Goal: Navigation & Orientation: Find specific page/section

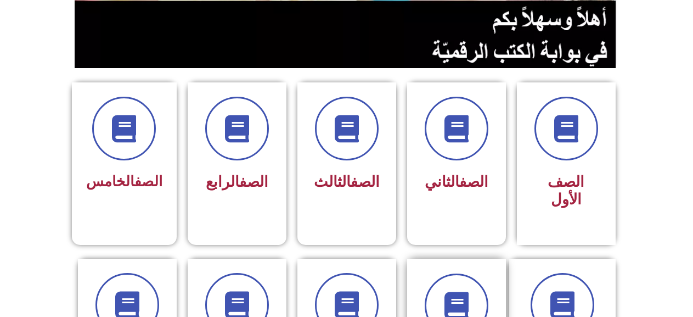
scroll to position [274, 0]
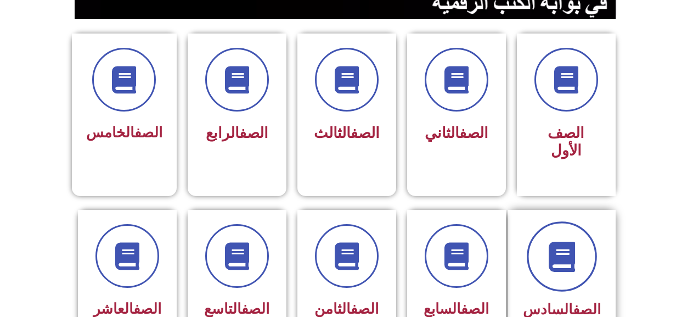
drag, startPoint x: 571, startPoint y: 241, endPoint x: 574, endPoint y: 236, distance: 6.4
click at [573, 241] on icon at bounding box center [562, 256] width 30 height 30
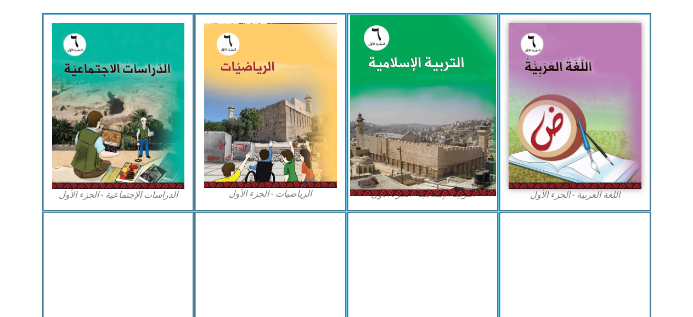
scroll to position [329, 0]
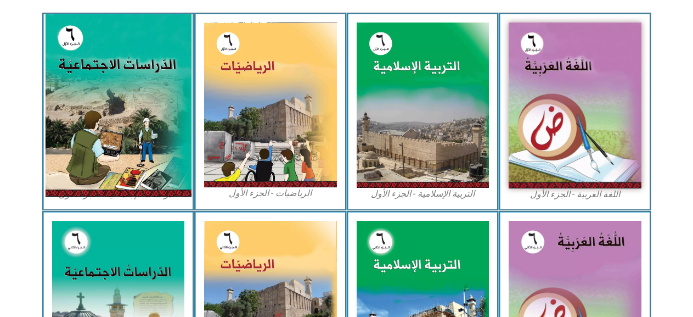
click at [74, 77] on img at bounding box center [118, 105] width 146 height 182
click at [98, 120] on img at bounding box center [118, 105] width 146 height 182
click at [147, 144] on img at bounding box center [118, 105] width 146 height 182
click at [146, 125] on img at bounding box center [118, 105] width 146 height 182
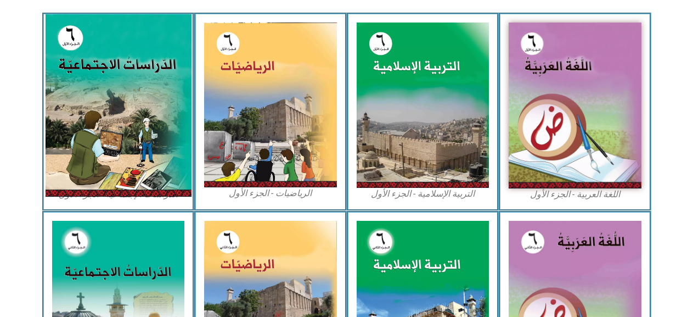
click at [133, 128] on img at bounding box center [118, 105] width 146 height 182
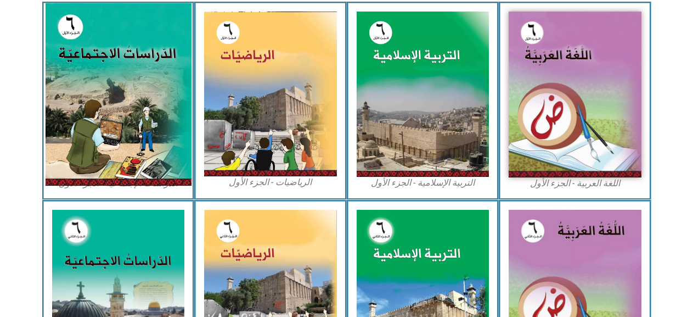
scroll to position [274, 0]
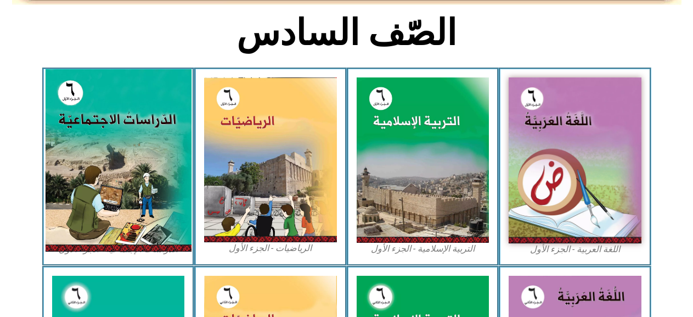
click at [127, 137] on img at bounding box center [118, 160] width 146 height 182
drag, startPoint x: 127, startPoint y: 137, endPoint x: 128, endPoint y: 144, distance: 6.6
click at [128, 143] on img at bounding box center [118, 160] width 146 height 182
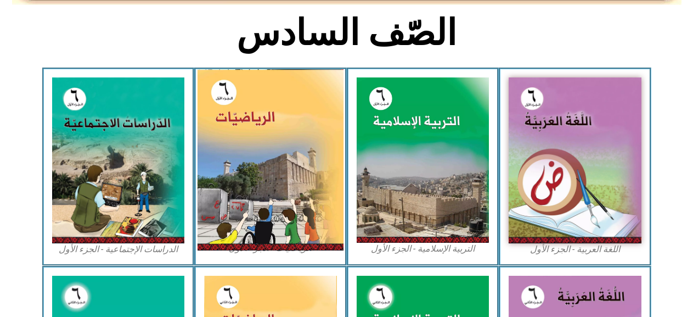
click at [317, 146] on img at bounding box center [271, 159] width 146 height 181
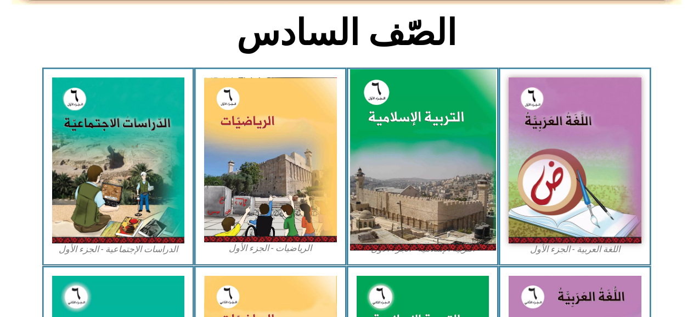
drag, startPoint x: 228, startPoint y: 173, endPoint x: 373, endPoint y: 205, distance: 148.2
click at [372, 205] on div "اللغة العربية - الجزء الأول​ التربية الإسلامية - الجزء الأول الرياضيات - الجزء …" at bounding box center [346, 166] width 609 height 198
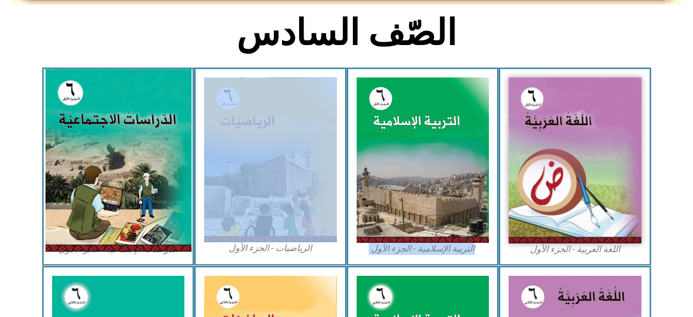
click at [136, 162] on img at bounding box center [118, 160] width 146 height 182
drag, startPoint x: 136, startPoint y: 162, endPoint x: 138, endPoint y: 176, distance: 14.0
click at [137, 168] on img at bounding box center [118, 160] width 146 height 182
drag, startPoint x: 154, startPoint y: 190, endPoint x: 159, endPoint y: 173, distance: 17.0
click at [154, 190] on img at bounding box center [118, 160] width 146 height 182
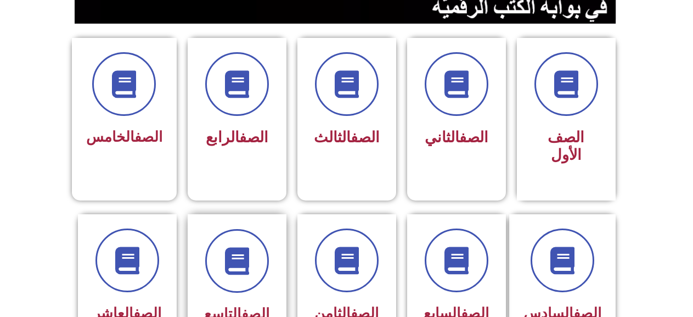
scroll to position [274, 0]
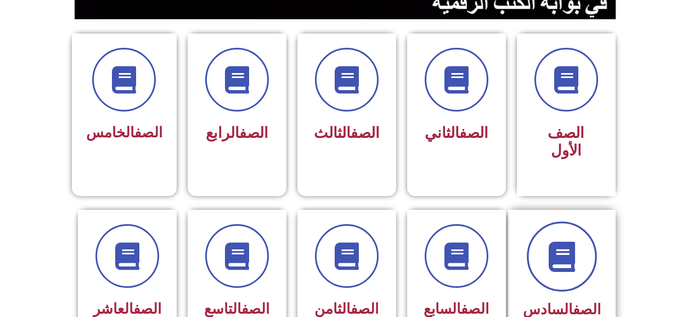
drag, startPoint x: 597, startPoint y: 217, endPoint x: 588, endPoint y: 220, distance: 9.2
click at [593, 221] on span at bounding box center [562, 256] width 70 height 70
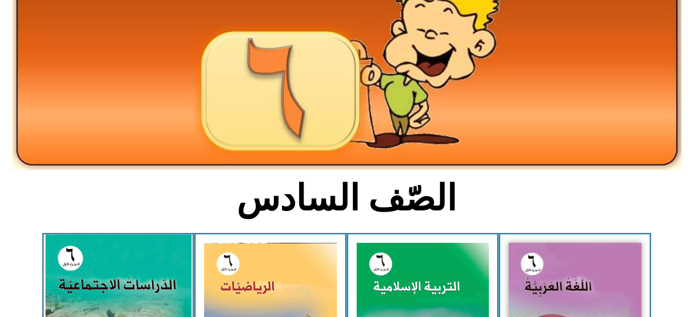
scroll to position [220, 0]
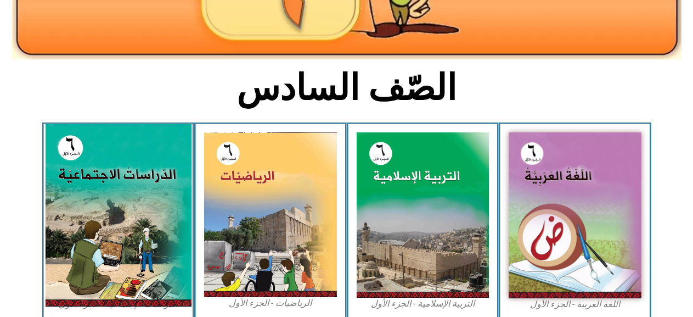
click at [106, 168] on img at bounding box center [118, 215] width 146 height 182
click at [145, 210] on img at bounding box center [118, 215] width 146 height 182
drag, startPoint x: 145, startPoint y: 210, endPoint x: 138, endPoint y: 195, distance: 16.9
click at [152, 199] on img at bounding box center [118, 215] width 146 height 182
click at [144, 209] on img at bounding box center [118, 215] width 146 height 182
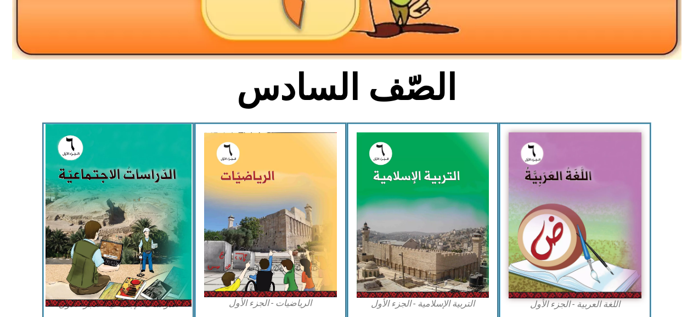
click at [79, 247] on img at bounding box center [118, 215] width 146 height 182
click at [79, 248] on img at bounding box center [118, 215] width 146 height 182
click at [86, 247] on img at bounding box center [118, 215] width 146 height 182
drag, startPoint x: 99, startPoint y: 244, endPoint x: 107, endPoint y: 238, distance: 9.8
click at [99, 244] on img at bounding box center [118, 215] width 146 height 182
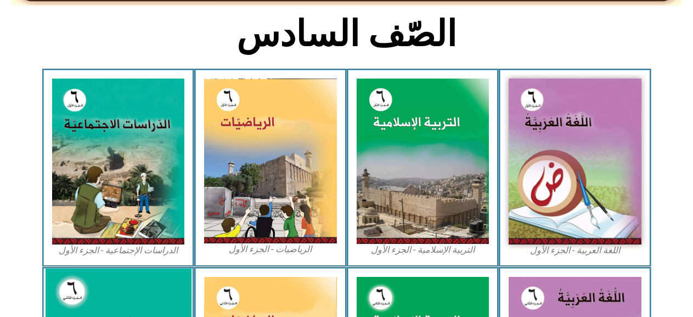
scroll to position [384, 0]
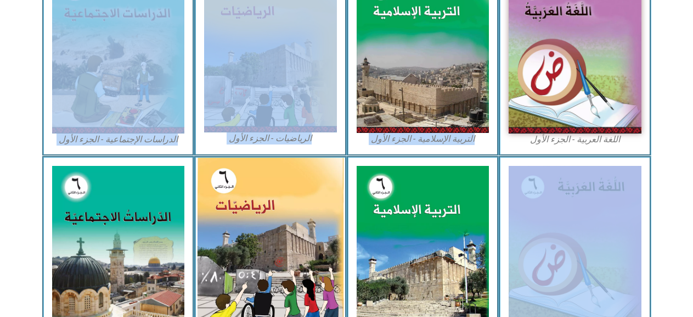
drag, startPoint x: 491, startPoint y: 156, endPoint x: 257, endPoint y: 236, distance: 247.5
click at [440, 177] on div "الصّف السادس اللغة العربية - الجزء الأول​ التربية الإسلامية - الجزء الأول الريا…" at bounding box center [346, 132] width 693 height 832
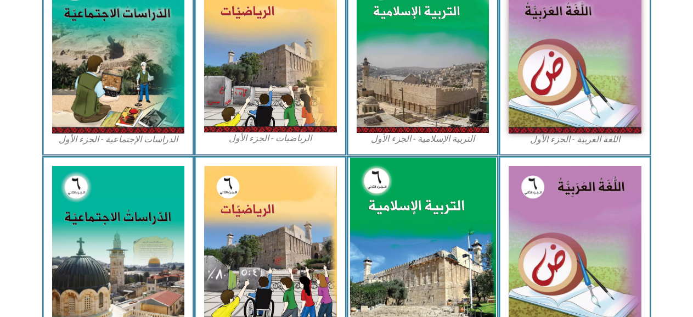
drag, startPoint x: 375, startPoint y: 227, endPoint x: 436, endPoint y: 165, distance: 86.5
click at [398, 210] on div "التربية الإسلامية - الجزء الثاني" at bounding box center [423, 255] width 153 height 198
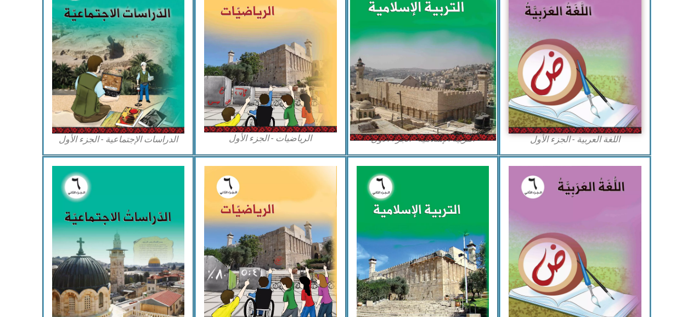
drag, startPoint x: 446, startPoint y: 111, endPoint x: 301, endPoint y: 114, distance: 144.9
click at [445, 111] on img at bounding box center [423, 50] width 146 height 182
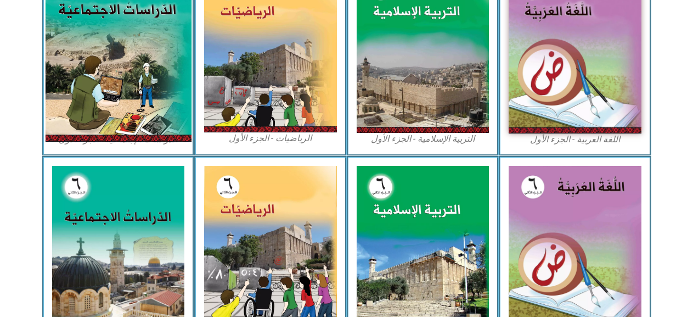
click at [64, 74] on img at bounding box center [118, 50] width 146 height 182
click at [99, 72] on img at bounding box center [118, 50] width 146 height 182
drag, startPoint x: 100, startPoint y: 72, endPoint x: 102, endPoint y: 79, distance: 7.5
click at [102, 78] on img at bounding box center [118, 50] width 146 height 182
click at [102, 81] on img at bounding box center [118, 50] width 146 height 182
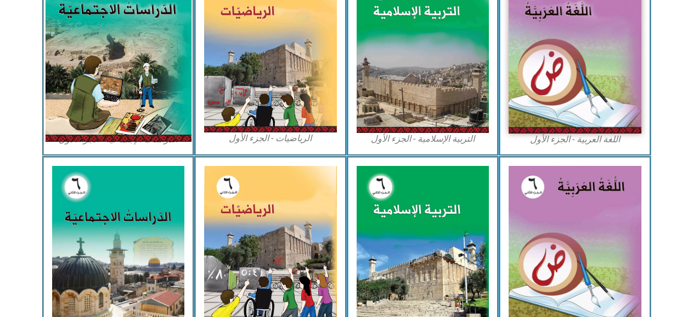
click at [102, 81] on img at bounding box center [118, 50] width 146 height 182
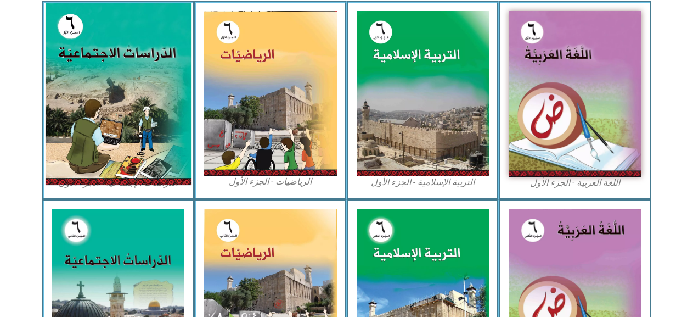
scroll to position [274, 0]
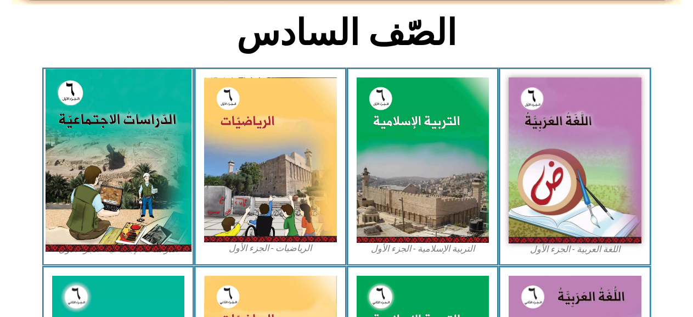
click at [80, 115] on img at bounding box center [118, 160] width 146 height 182
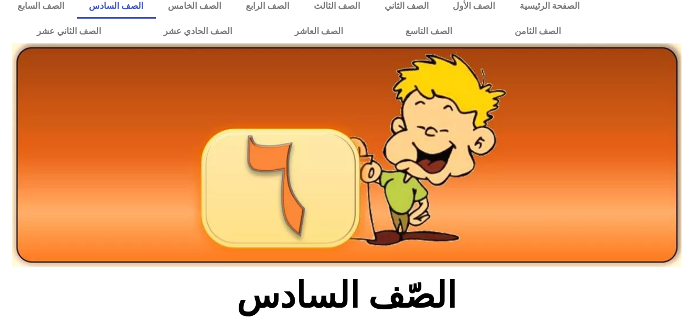
scroll to position [0, 0]
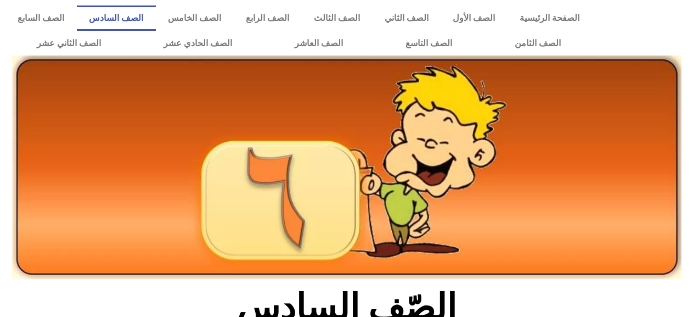
click at [156, 8] on link "الصف السادس" at bounding box center [116, 17] width 79 height 25
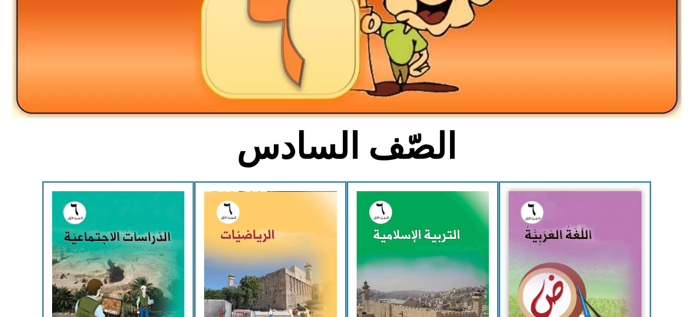
scroll to position [165, 0]
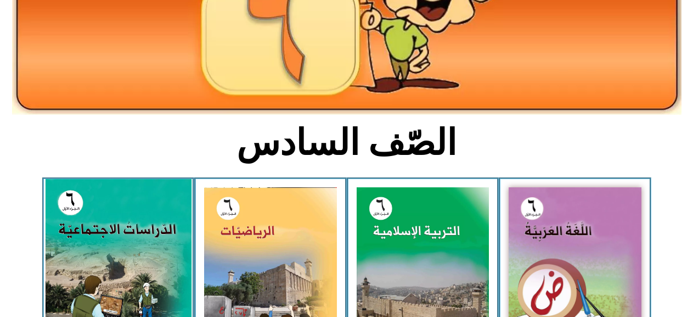
click at [122, 252] on img at bounding box center [118, 270] width 146 height 182
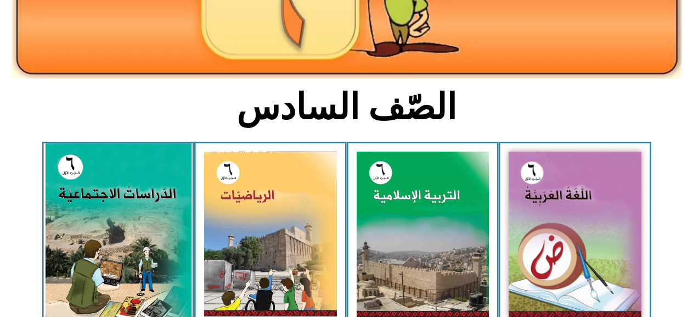
scroll to position [220, 0]
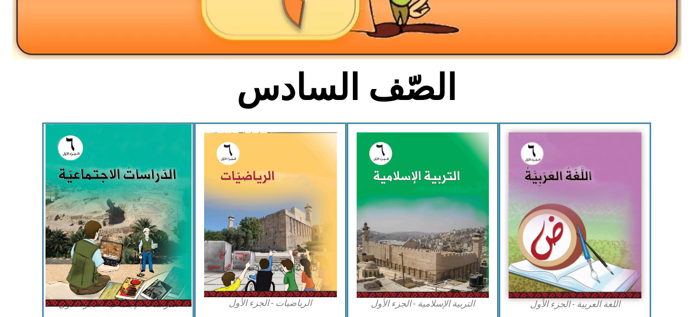
click at [122, 211] on img at bounding box center [118, 215] width 146 height 182
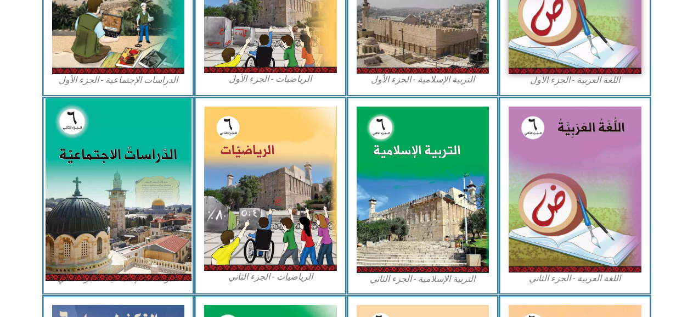
scroll to position [494, 0]
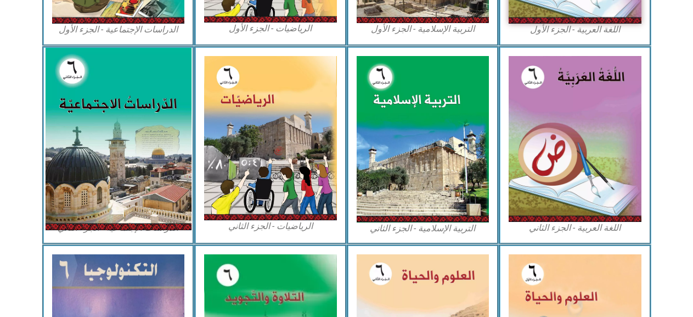
click at [139, 191] on img at bounding box center [118, 139] width 146 height 182
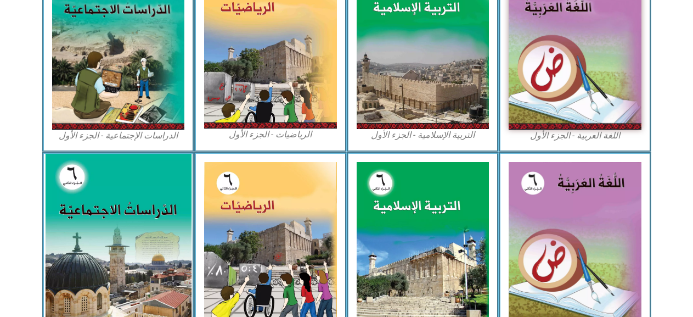
scroll to position [329, 0]
